Goal: Information Seeking & Learning: Learn about a topic

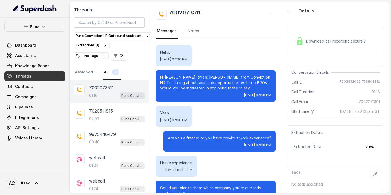
scroll to position [276, 0]
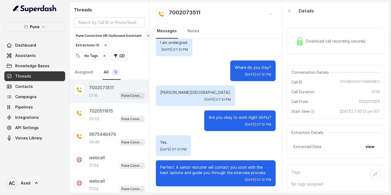
click at [111, 56] on button "( 2 )" at bounding box center [119, 56] width 17 height 10
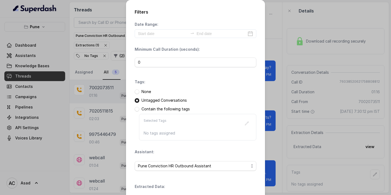
click at [149, 93] on p "None" at bounding box center [146, 91] width 10 height 5
click at [137, 93] on span at bounding box center [137, 92] width 5 height 5
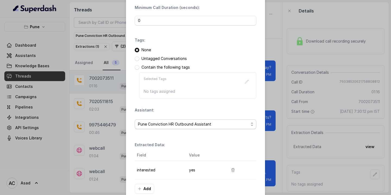
scroll to position [72, 0]
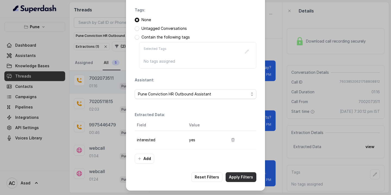
click at [236, 177] on button "Apply Filters" at bounding box center [241, 177] width 31 height 10
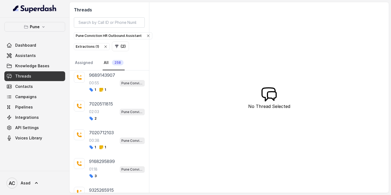
scroll to position [179, 0]
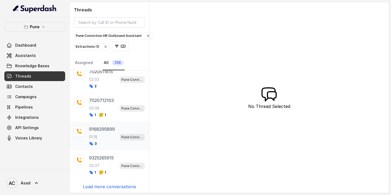
click at [96, 131] on p "9168295899" at bounding box center [102, 129] width 26 height 7
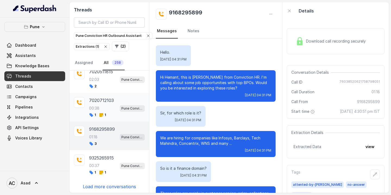
click at [103, 103] on div "7020712103 00:38 Pune Conviction HR Outbound Assistant 1 1" at bounding box center [117, 107] width 56 height 20
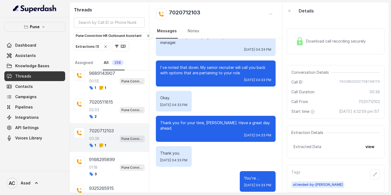
scroll to position [148, 0]
click at [103, 103] on p "7020511815" at bounding box center [101, 103] width 24 height 7
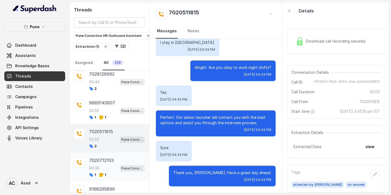
scroll to position [104, 0]
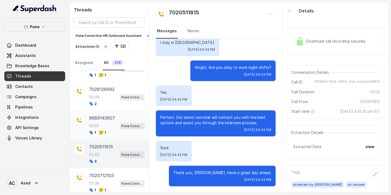
click at [103, 117] on p "9689143907" at bounding box center [102, 118] width 26 height 7
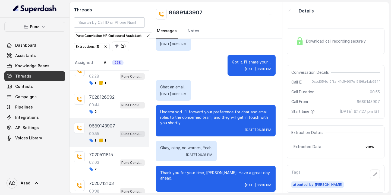
scroll to position [79, 0]
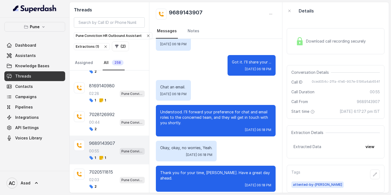
click at [103, 117] on div "7028126992 00:44 Pune Conviction HR Outbound Assistant 2" at bounding box center [117, 121] width 56 height 20
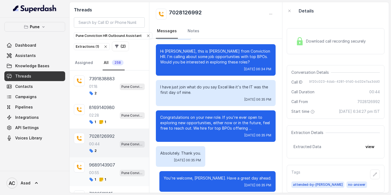
scroll to position [57, 0]
click at [103, 117] on div "02:28 Pune Conviction HR Outbound Assistant" at bounding box center [117, 115] width 56 height 7
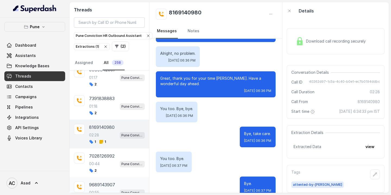
scroll to position [25, 0]
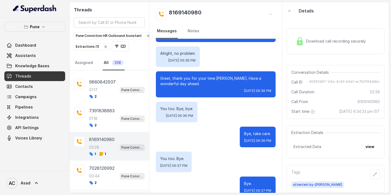
click at [103, 117] on div "01:18 Pune Conviction HR Outbound Assistant" at bounding box center [117, 118] width 56 height 7
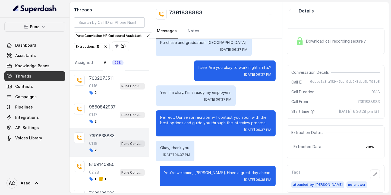
click at [103, 117] on div "01:17 Pune Conviction HR Outbound Assistant" at bounding box center [117, 114] width 56 height 7
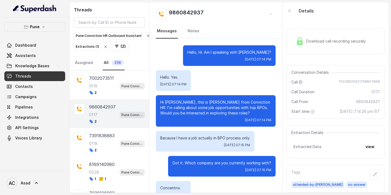
scroll to position [251, 0]
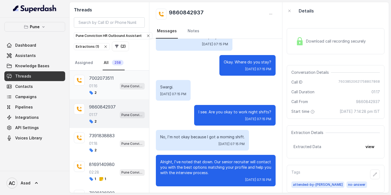
click at [100, 83] on div "01:16 Pune Conviction HR Outbound Assistant" at bounding box center [117, 86] width 56 height 7
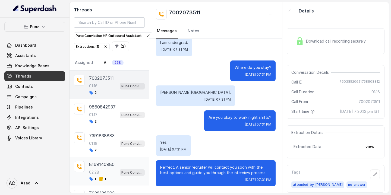
click at [99, 171] on p "02:28" at bounding box center [94, 172] width 10 height 5
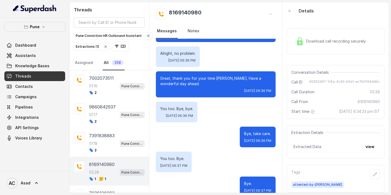
click at [192, 32] on link "Notes" at bounding box center [194, 31] width 14 height 15
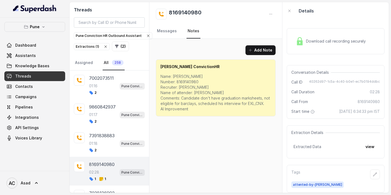
click at [112, 63] on span "258" at bounding box center [118, 62] width 12 height 5
